Goal: Use online tool/utility

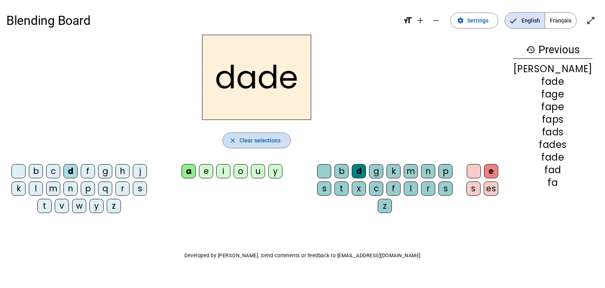
click at [263, 137] on span "Clear selections" at bounding box center [259, 139] width 41 height 9
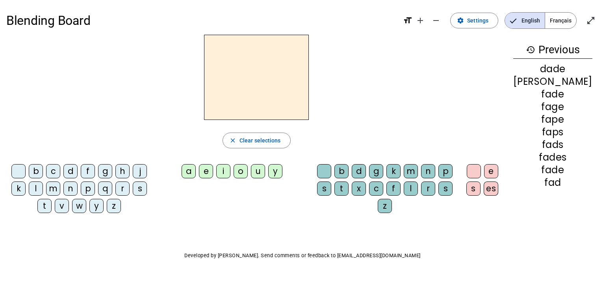
click at [196, 168] on div "a" at bounding box center [189, 171] width 14 height 14
click at [258, 137] on span "Clear selections" at bounding box center [259, 139] width 41 height 9
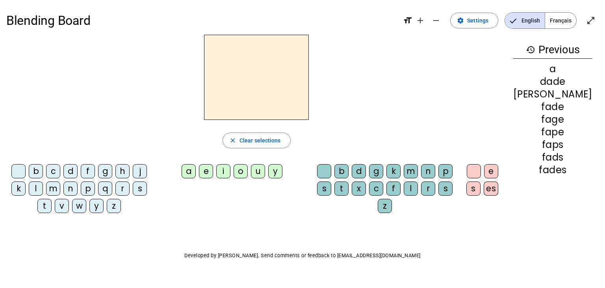
click at [92, 189] on div "p" at bounding box center [88, 188] width 14 height 14
click at [419, 49] on div "p" at bounding box center [256, 77] width 501 height 85
click at [275, 143] on span "Clear selections" at bounding box center [259, 139] width 41 height 9
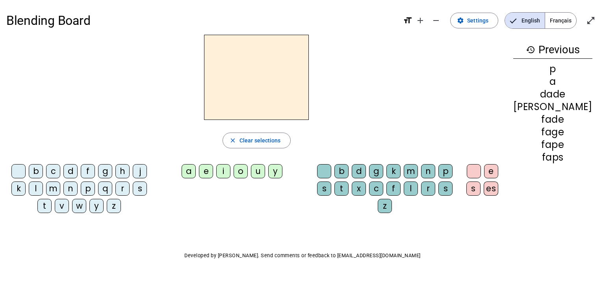
click at [38, 187] on div "l" at bounding box center [36, 188] width 14 height 14
click at [196, 169] on div "a" at bounding box center [189, 171] width 14 height 14
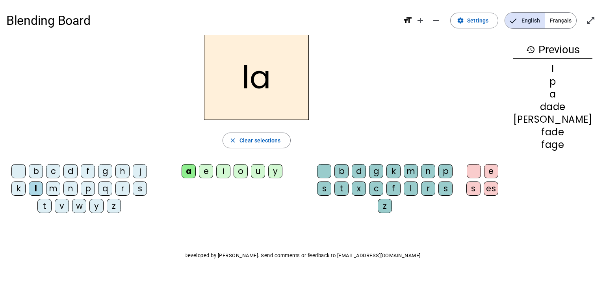
click at [603, 242] on div "Blending Board format_size add remove settings Settings English Français open_i…" at bounding box center [302, 151] width 605 height 302
click at [254, 137] on span "Clear selections" at bounding box center [259, 139] width 41 height 9
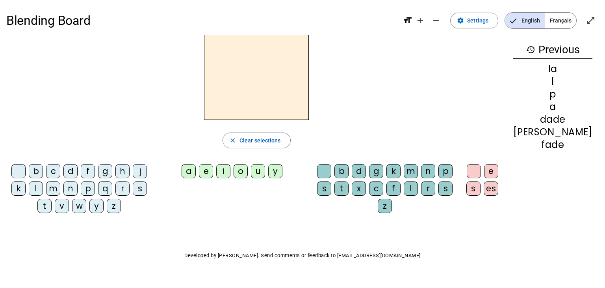
click at [349, 187] on div "t" at bounding box center [341, 188] width 14 height 14
click at [196, 168] on div "a" at bounding box center [189, 171] width 14 height 14
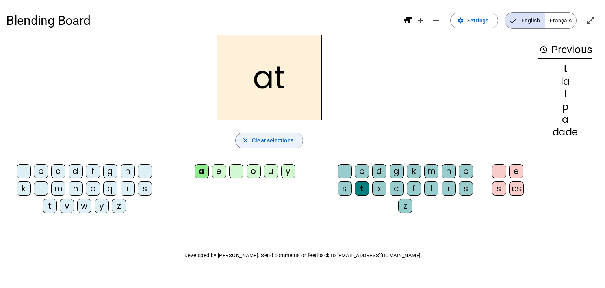
click at [273, 133] on span "button" at bounding box center [269, 140] width 67 height 19
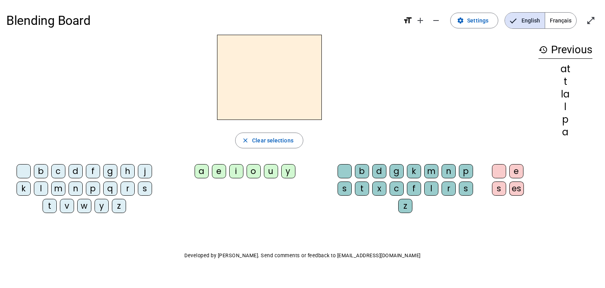
click at [356, 188] on div "t" at bounding box center [362, 188] width 14 height 14
click at [198, 171] on div "a" at bounding box center [202, 171] width 14 height 14
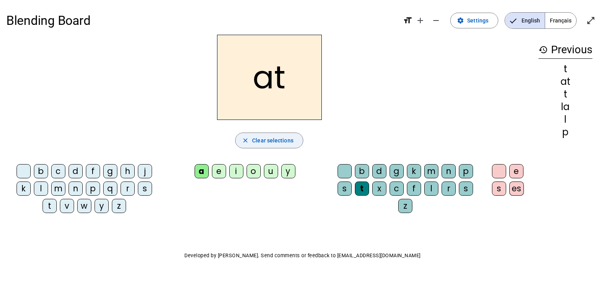
click at [266, 136] on span "Clear selections" at bounding box center [272, 139] width 41 height 9
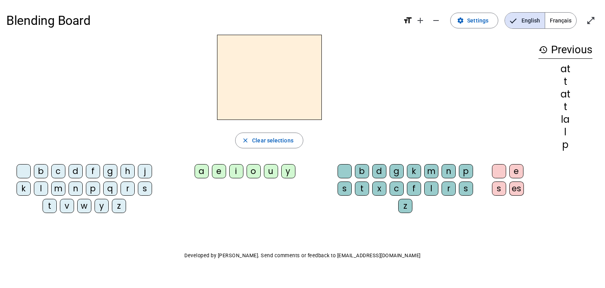
click at [360, 184] on div "t" at bounding box center [362, 188] width 14 height 14
click at [362, 165] on div "b" at bounding box center [362, 171] width 14 height 14
click at [383, 166] on div "d" at bounding box center [379, 171] width 14 height 14
click at [389, 166] on letter-bubble "d" at bounding box center [380, 172] width 17 height 17
